Goal: Task Accomplishment & Management: Use online tool/utility

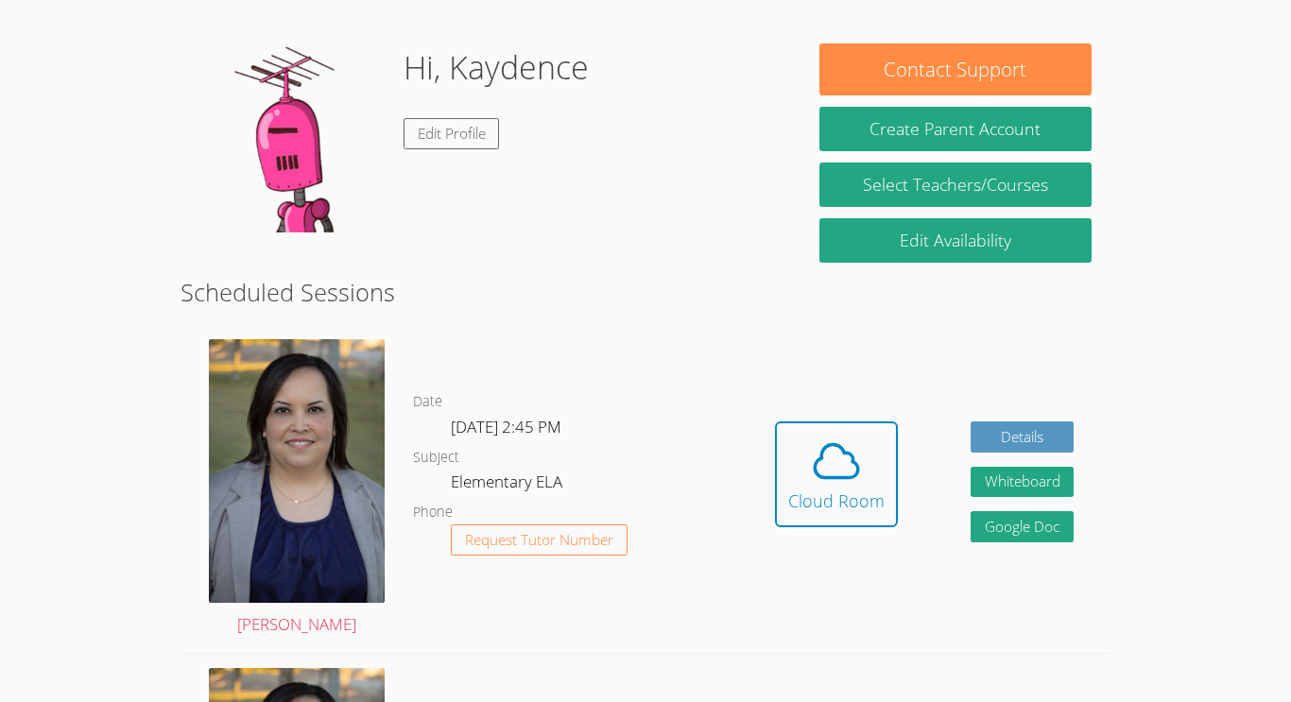
scroll to position [265, 0]
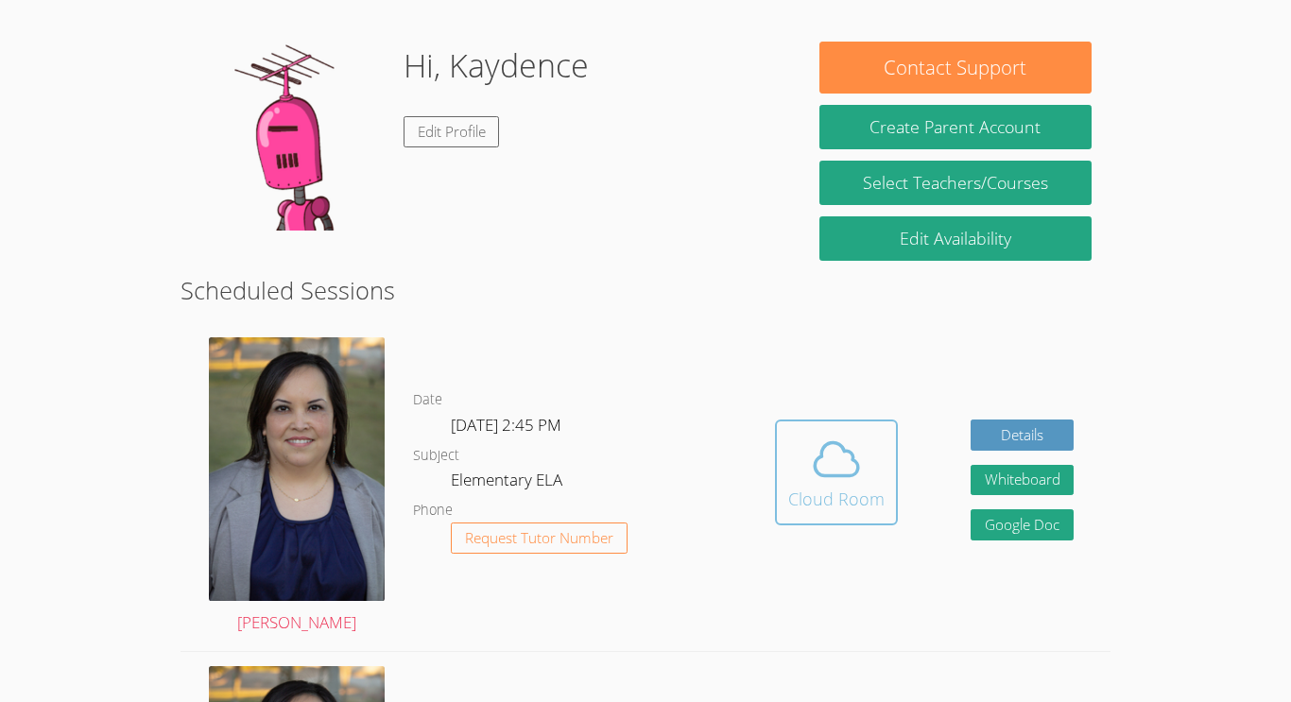
click at [784, 471] on button "Cloud Room" at bounding box center [836, 473] width 123 height 106
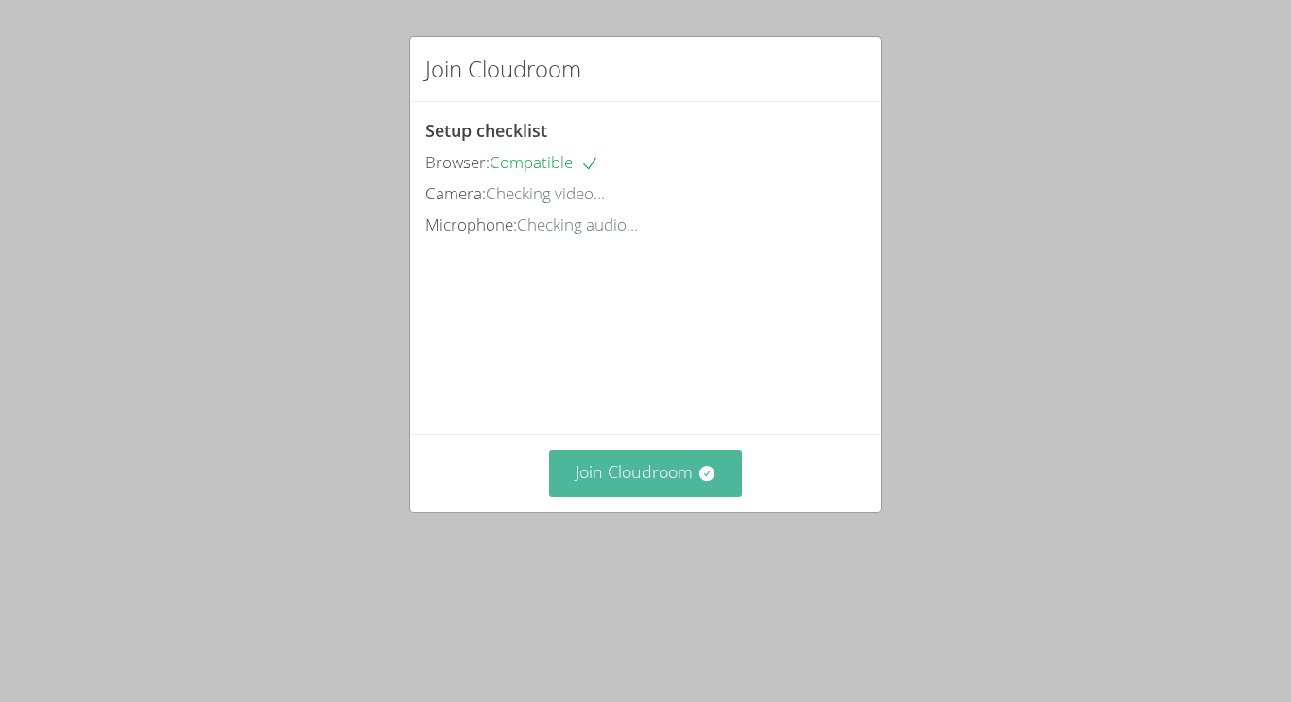
click at [677, 496] on button "Join Cloudroom" at bounding box center [646, 473] width 194 height 46
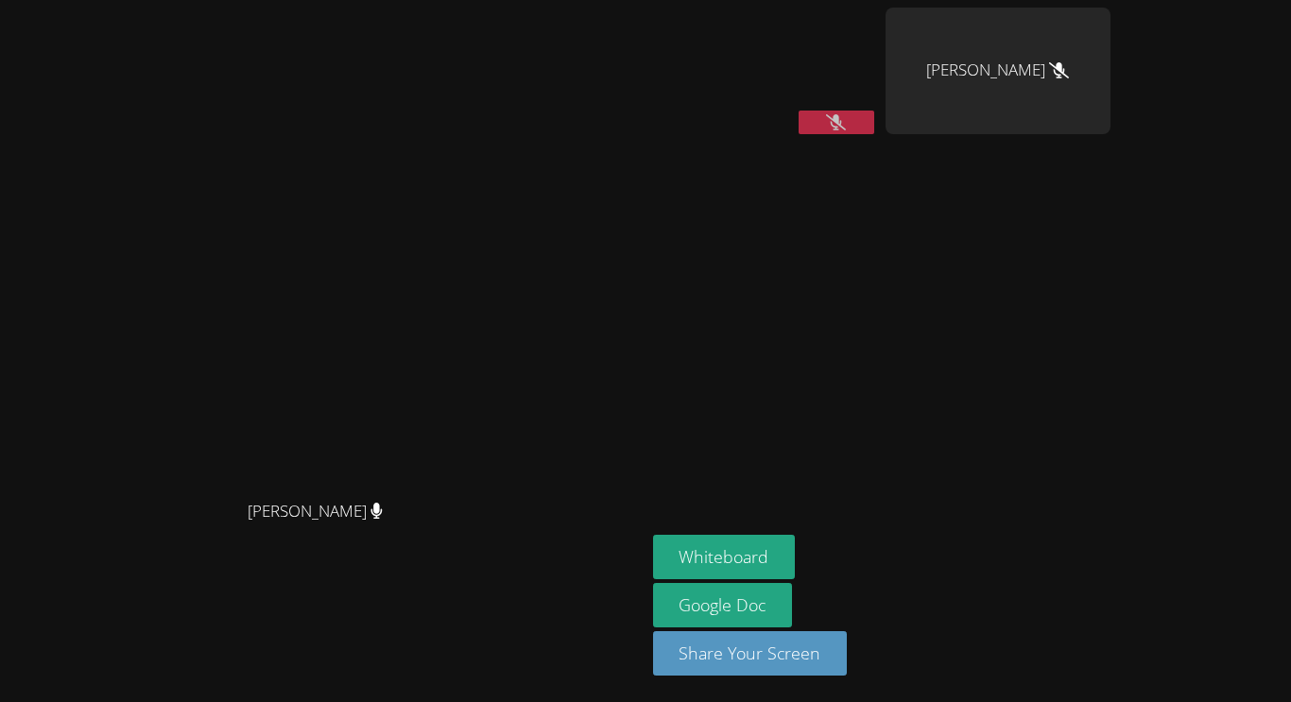
click at [423, 2] on main "[PERSON_NAME] [PERSON_NAME]" at bounding box center [322, 351] width 645 height 702
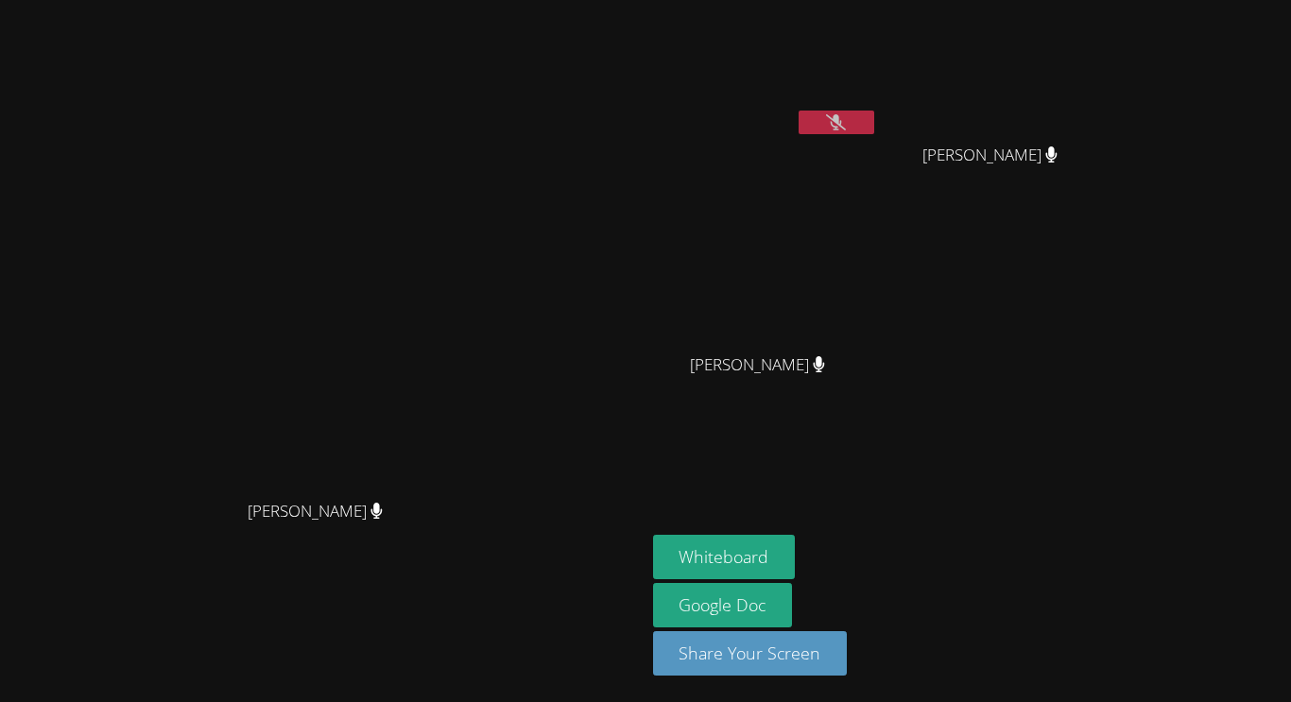
click at [874, 112] on button at bounding box center [837, 123] width 76 height 24
click at [762, 576] on button "Whiteboard" at bounding box center [724, 557] width 143 height 44
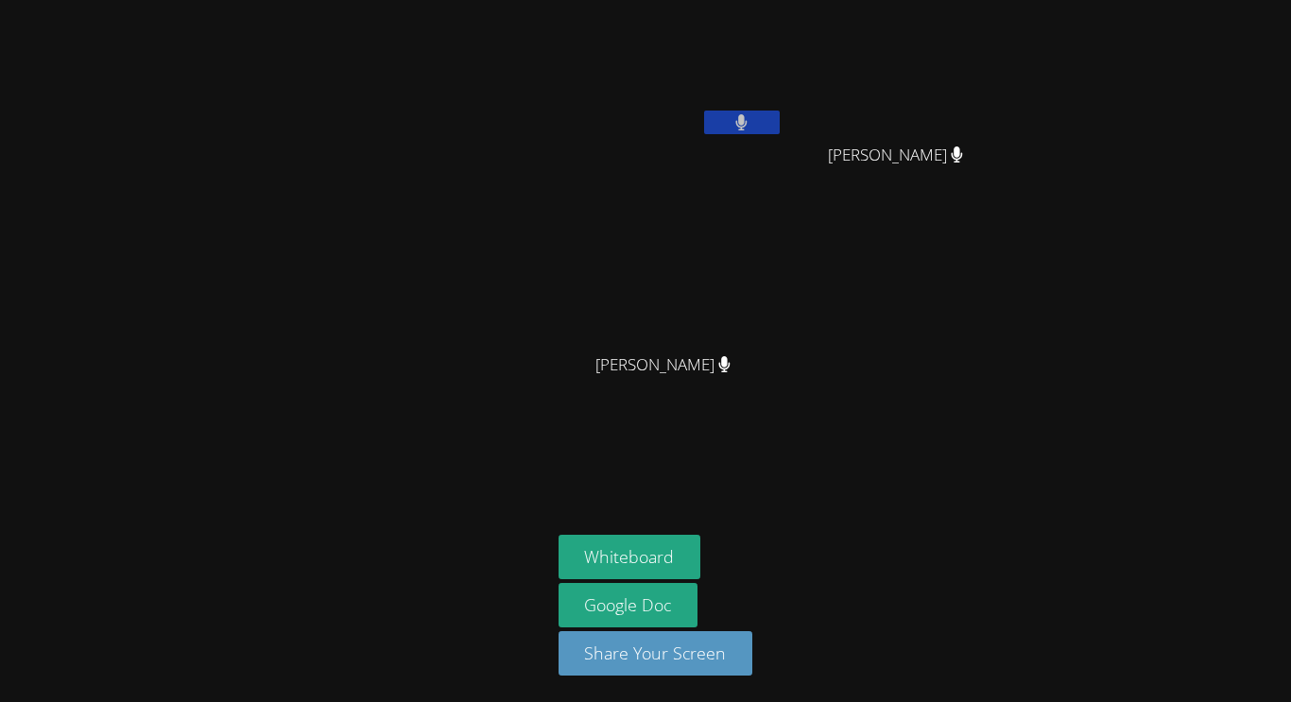
click at [271, 321] on div at bounding box center [276, 351] width 536 height 687
click at [176, 411] on div at bounding box center [276, 351] width 536 height 687
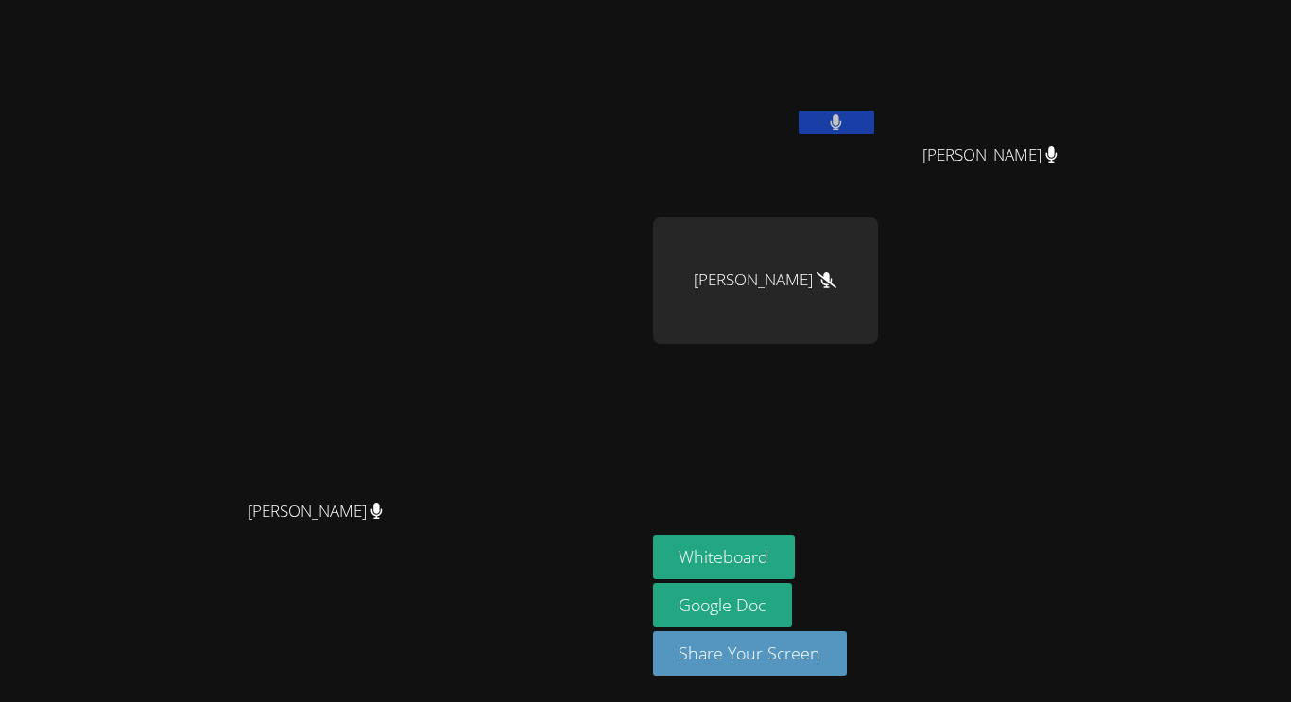
click at [874, 129] on button at bounding box center [837, 123] width 76 height 24
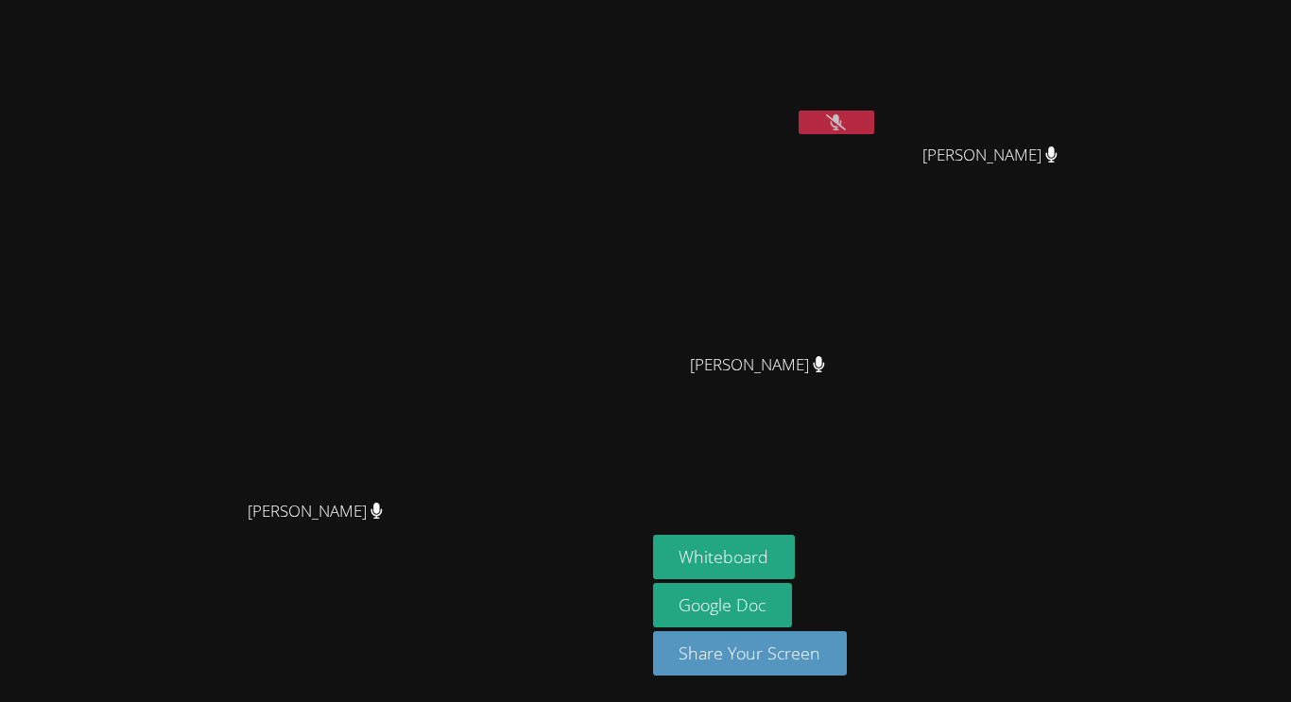
click at [878, 102] on video at bounding box center [765, 71] width 225 height 127
click at [878, 145] on div "[PERSON_NAME]" at bounding box center [765, 109] width 225 height 202
click at [846, 114] on icon at bounding box center [836, 122] width 20 height 16
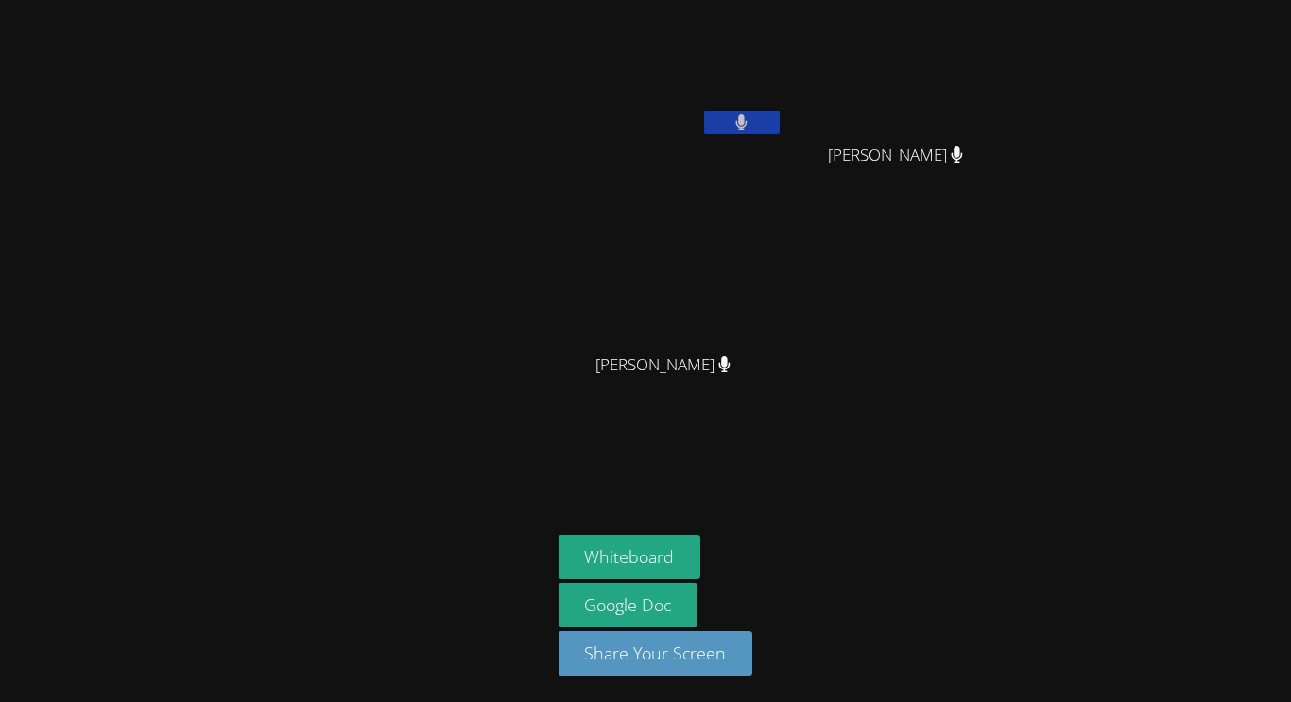
click at [729, 129] on button at bounding box center [742, 123] width 76 height 24
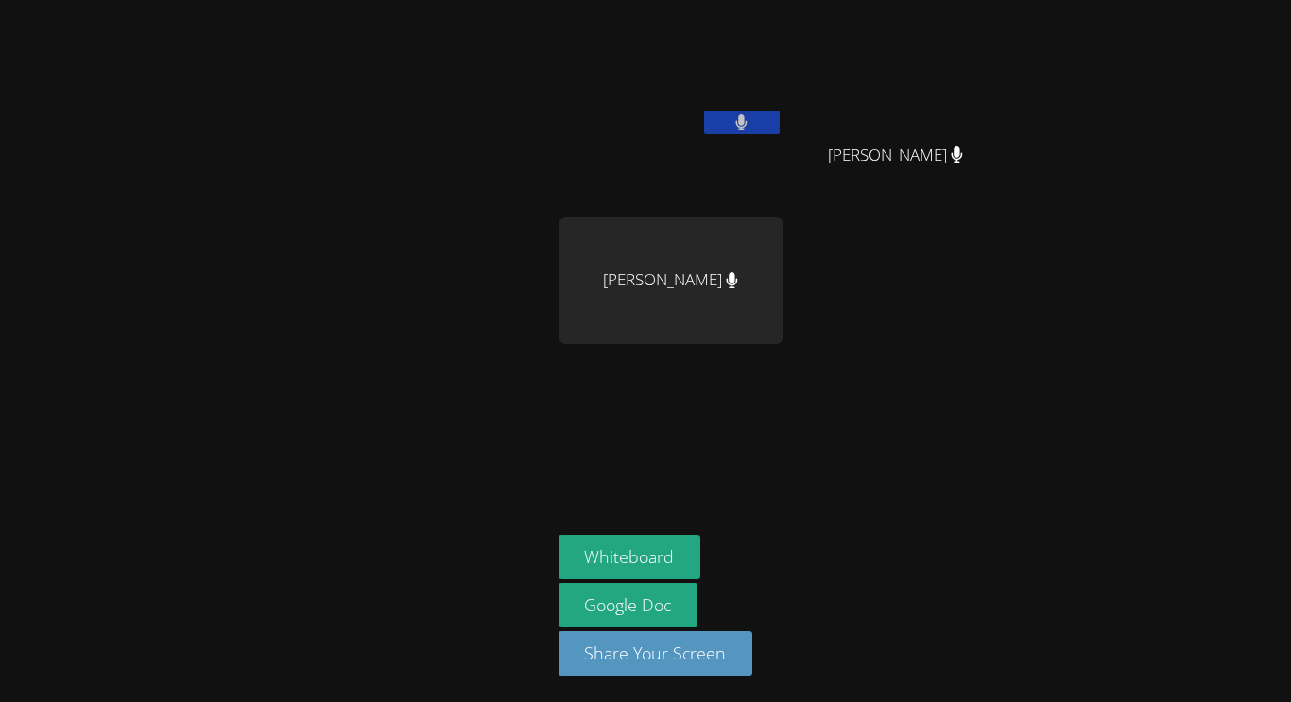
click at [699, 25] on video at bounding box center [671, 71] width 225 height 127
click at [824, 412] on div "[PERSON_NAME] Thy [PERSON_NAME] Thy [PERSON_NAME] [PERSON_NAME]" at bounding box center [787, 214] width 457 height 412
click at [492, 299] on div at bounding box center [276, 351] width 536 height 687
click at [314, 261] on div at bounding box center [276, 351] width 536 height 687
click at [1239, 670] on div "[PERSON_NAME] Thy [PERSON_NAME] Thy [PERSON_NAME] [PERSON_NAME] Whiteboard Goog…" at bounding box center [645, 351] width 1291 height 702
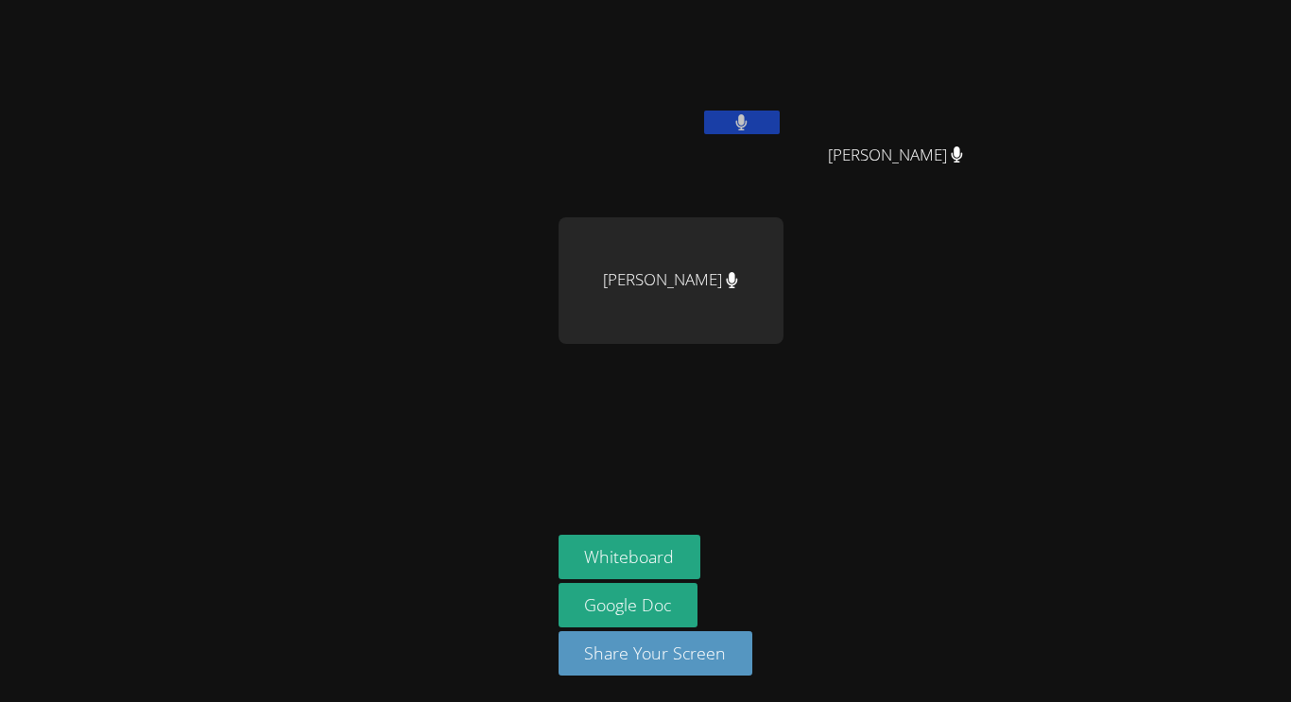
click at [946, 551] on div "[PERSON_NAME] Thy [PERSON_NAME] Thy [PERSON_NAME] [PERSON_NAME] Whiteboard Goog…" at bounding box center [645, 351] width 1291 height 702
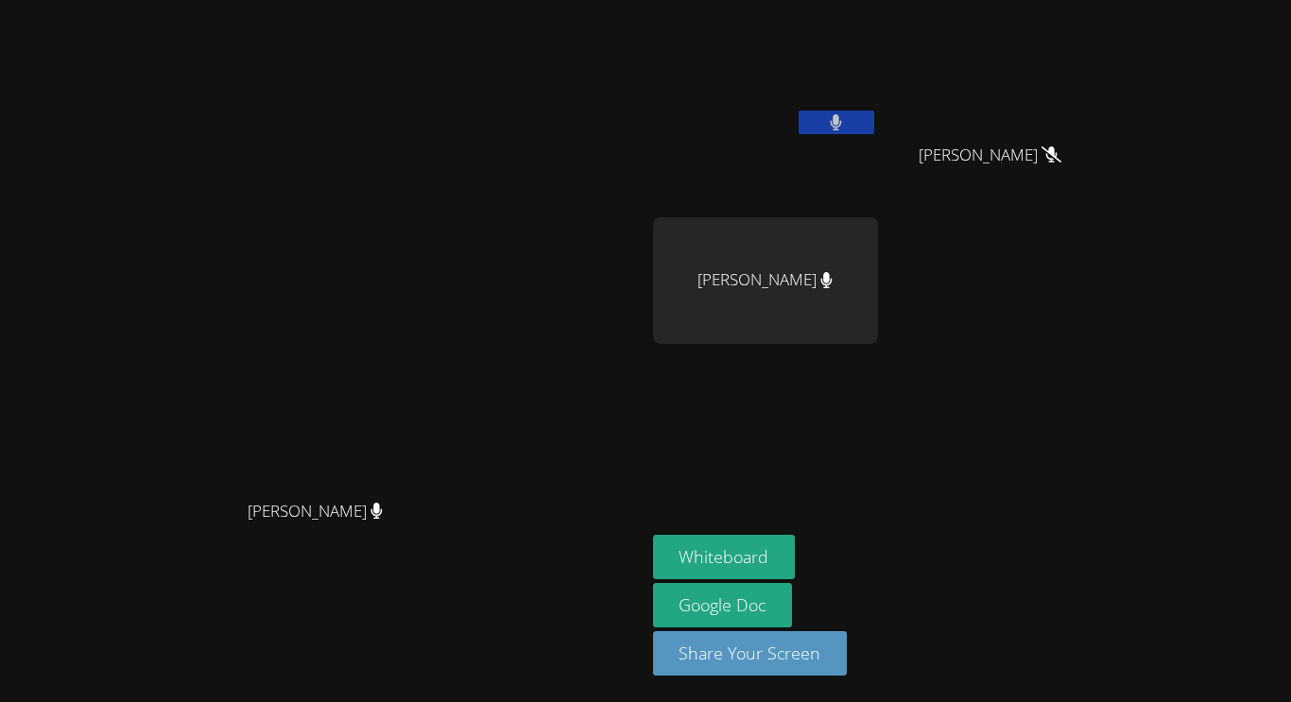
click at [842, 114] on icon at bounding box center [836, 122] width 11 height 16
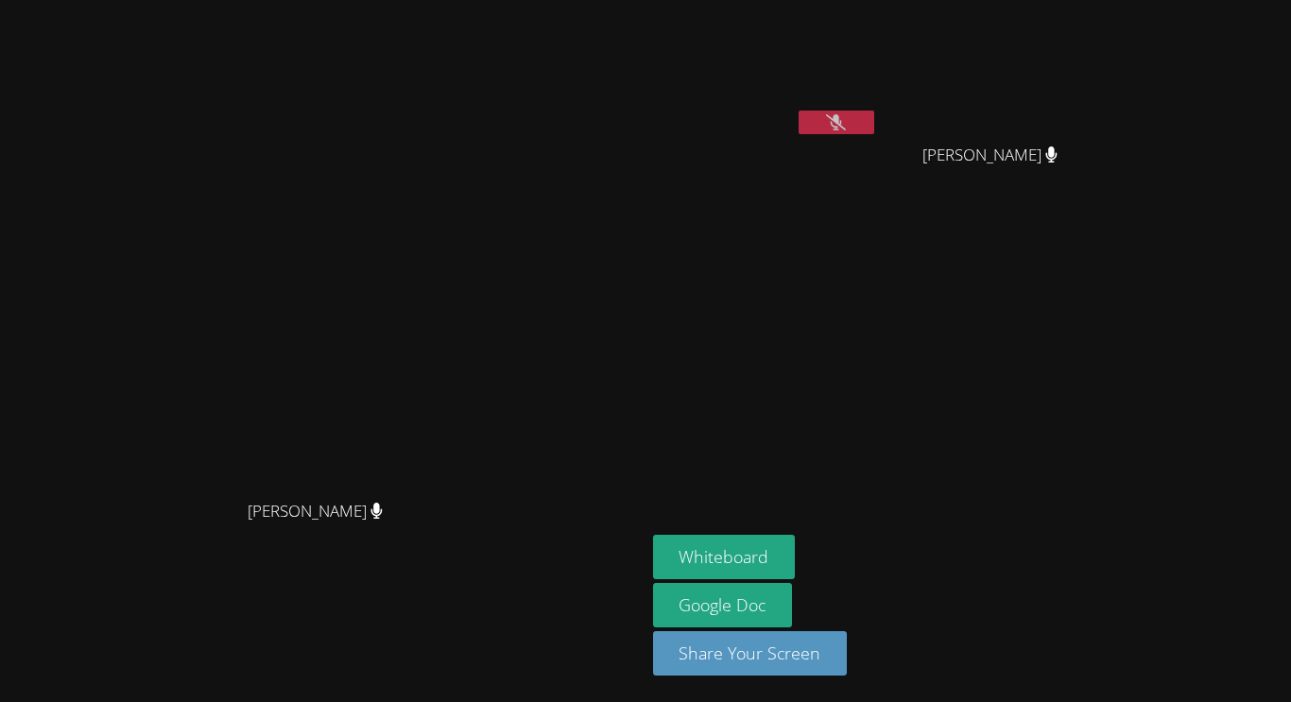
click at [874, 133] on button at bounding box center [837, 123] width 76 height 24
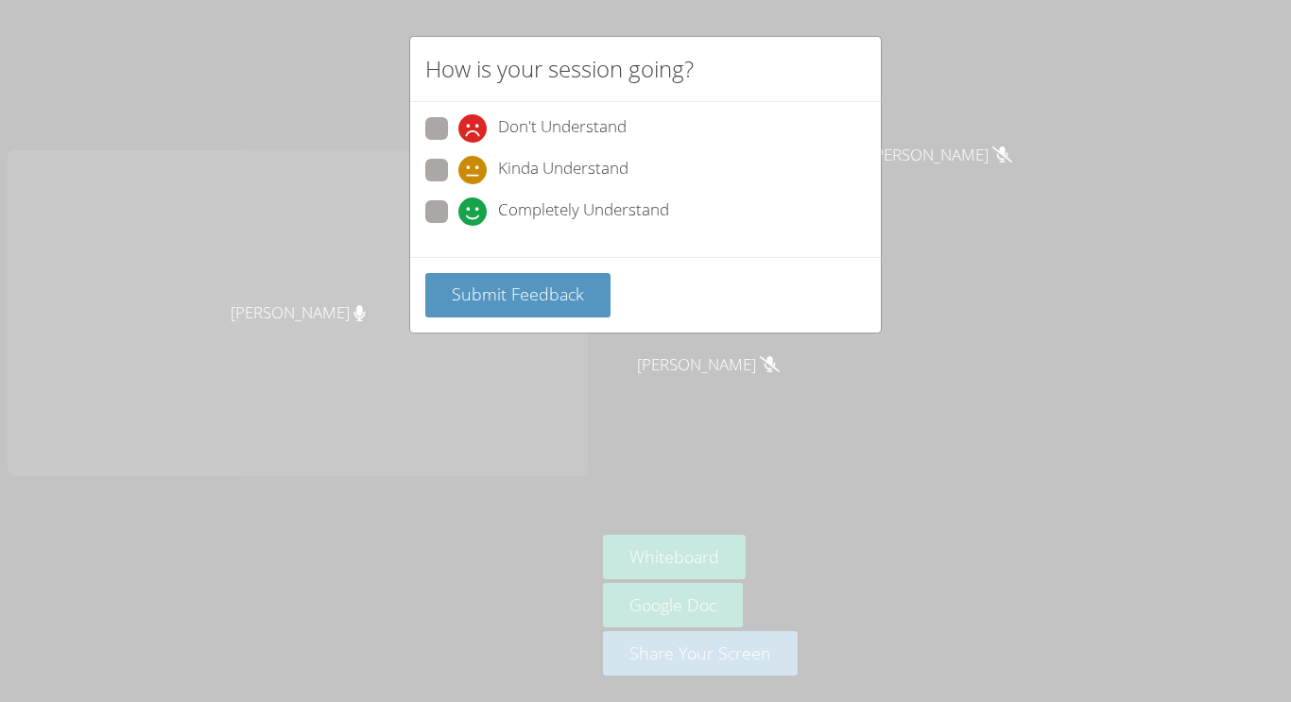
click at [450, 205] on label "Completely Understand" at bounding box center [547, 213] width 244 height 26
click at [458, 205] on input "Completely Understand" at bounding box center [466, 208] width 16 height 16
radio input "true"
click at [491, 278] on button "Submit Feedback" at bounding box center [517, 295] width 185 height 44
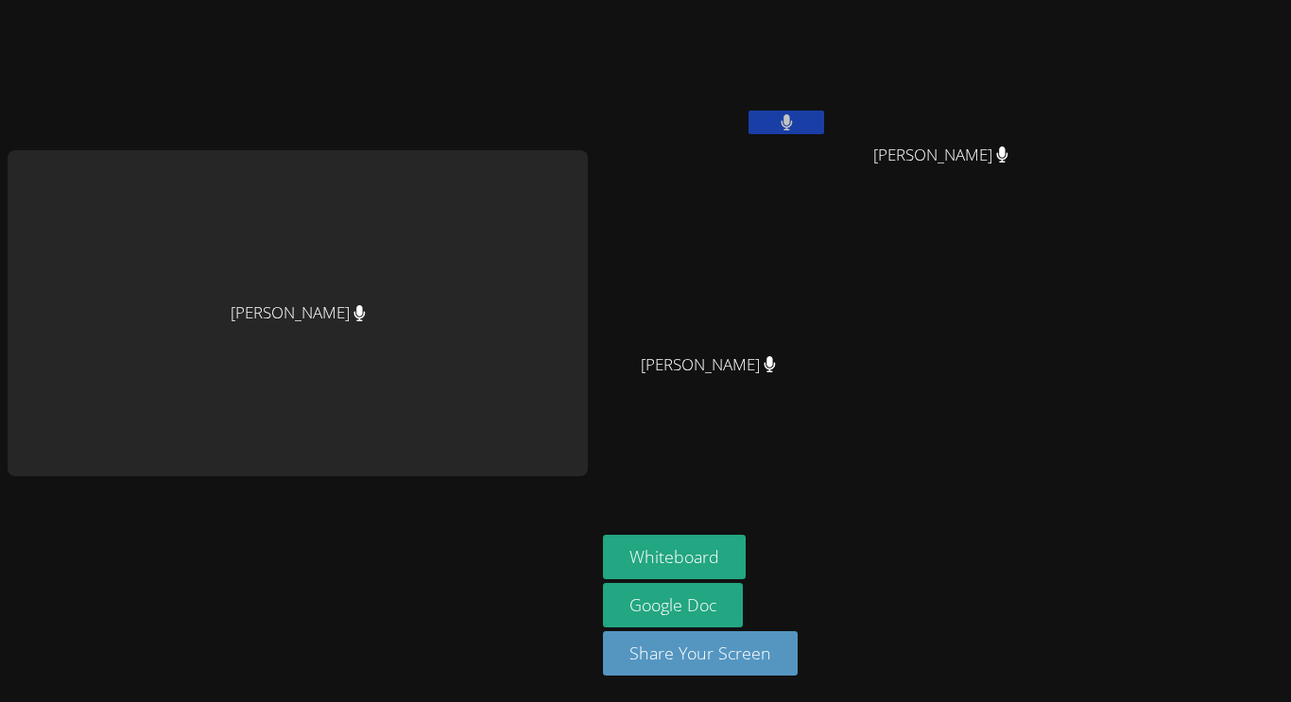
click at [996, 156] on icon at bounding box center [1001, 154] width 11 height 16
